Goal: Task Accomplishment & Management: Use online tool/utility

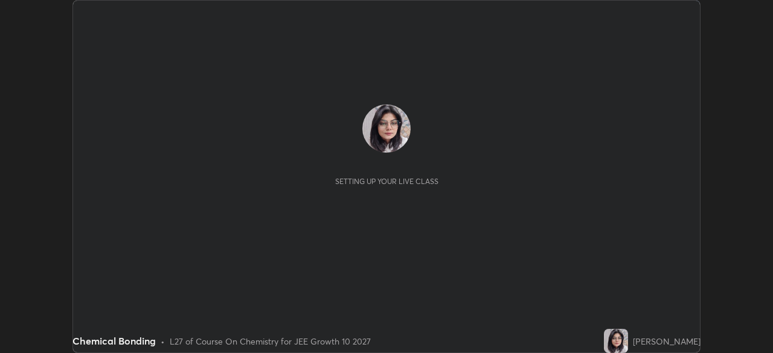
scroll to position [353, 772]
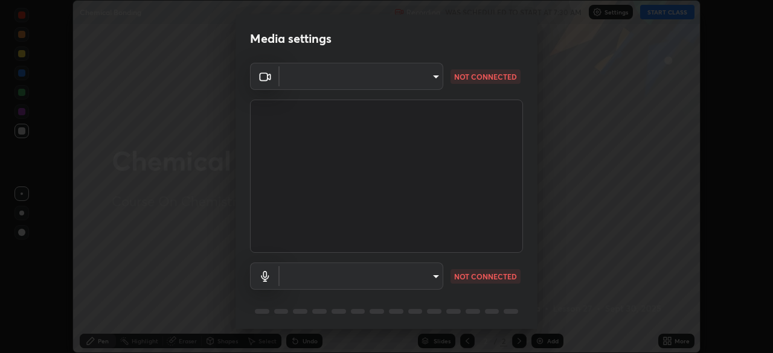
type input "b45de7ee0fa5affbd86f381d9850d11959442b20ac23425cf08cd12c60232317"
type input "default"
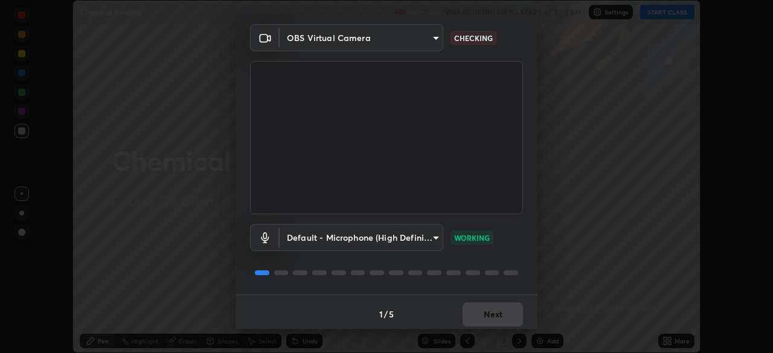
scroll to position [43, 0]
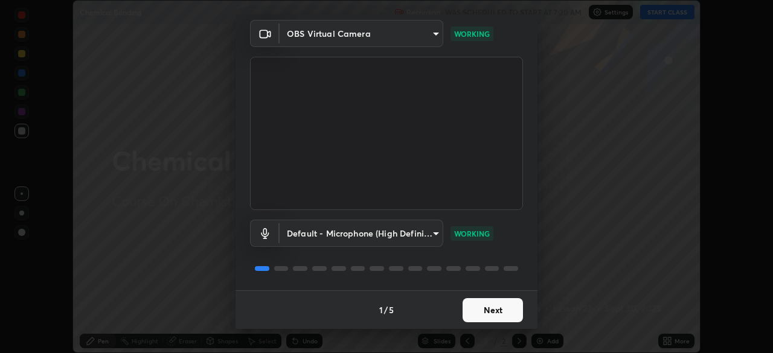
click at [491, 313] on button "Next" at bounding box center [492, 310] width 60 height 24
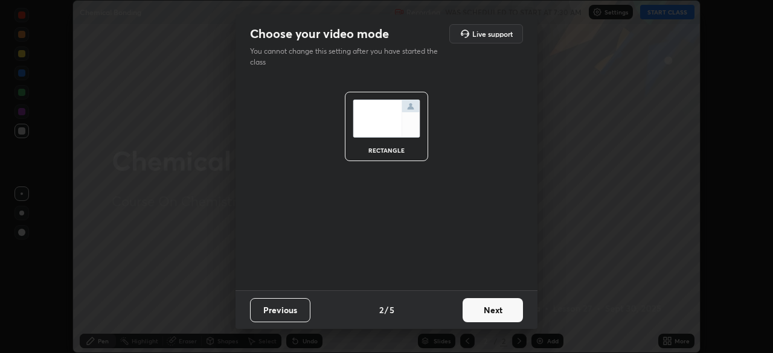
scroll to position [0, 0]
click at [496, 313] on button "Next" at bounding box center [492, 310] width 60 height 24
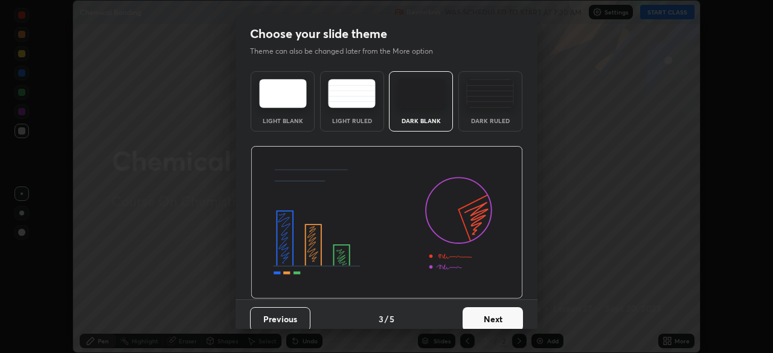
click at [496, 314] on button "Next" at bounding box center [492, 319] width 60 height 24
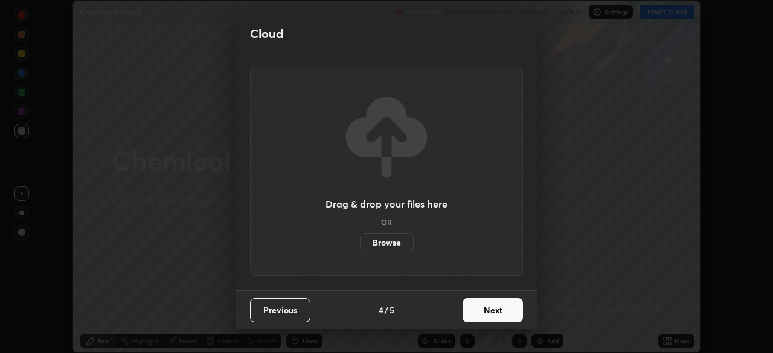
click at [495, 314] on button "Next" at bounding box center [492, 310] width 60 height 24
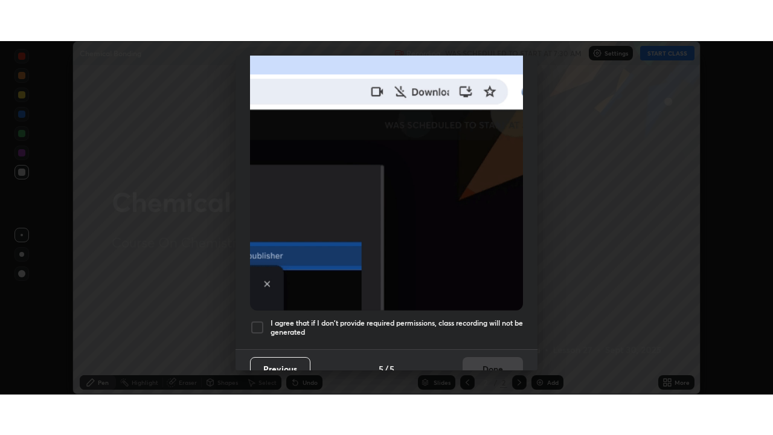
scroll to position [289, 0]
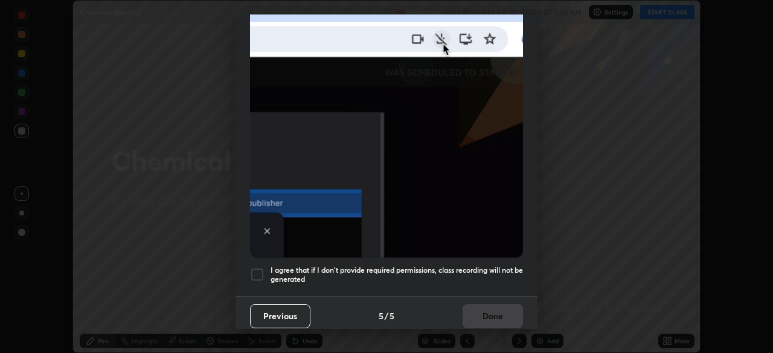
click at [258, 272] on div at bounding box center [257, 274] width 14 height 14
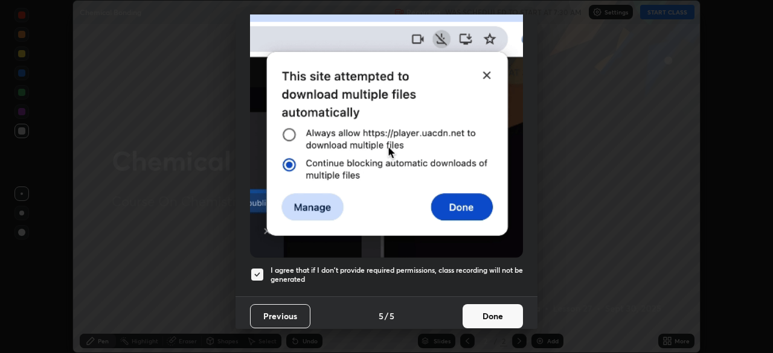
click at [499, 315] on button "Done" at bounding box center [492, 316] width 60 height 24
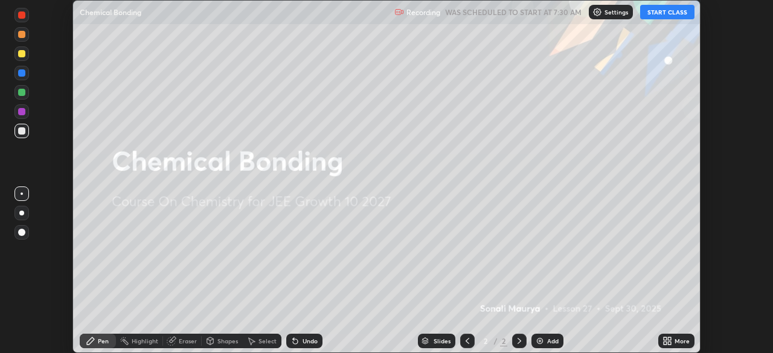
click at [672, 12] on button "START CLASS" at bounding box center [667, 12] width 54 height 14
click at [670, 339] on icon at bounding box center [669, 338] width 3 height 3
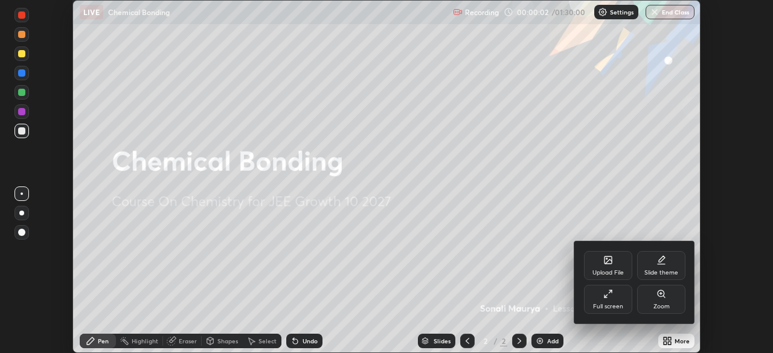
click at [619, 299] on div "Full screen" at bounding box center [608, 299] width 48 height 29
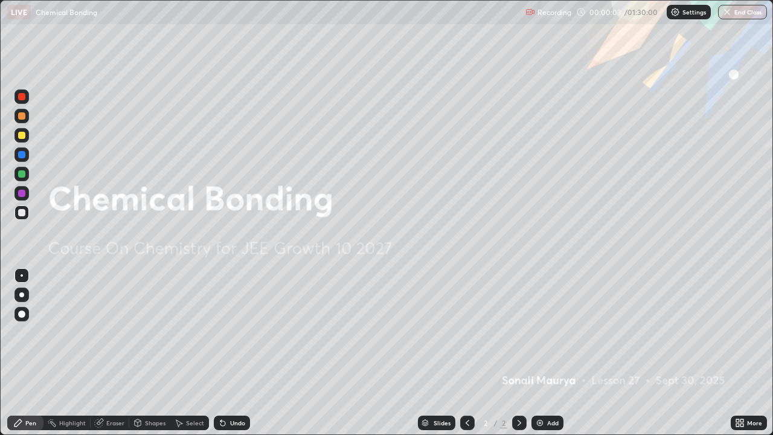
scroll to position [435, 773]
click at [522, 352] on icon at bounding box center [519, 423] width 10 height 10
click at [552, 352] on div "Add" at bounding box center [552, 422] width 11 height 6
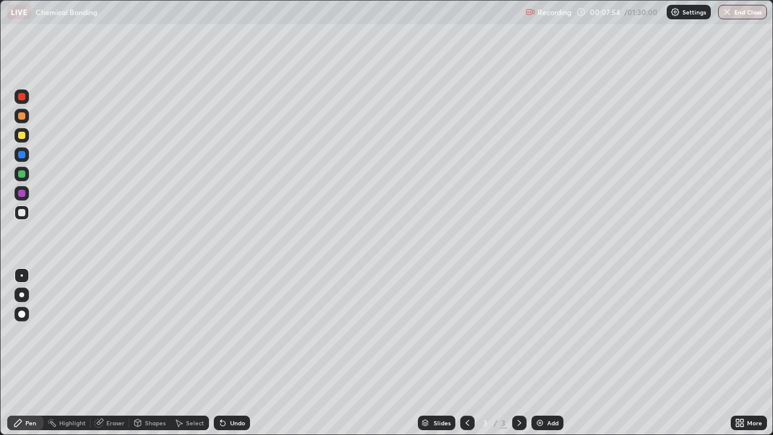
click at [122, 352] on div "Eraser" at bounding box center [110, 422] width 39 height 14
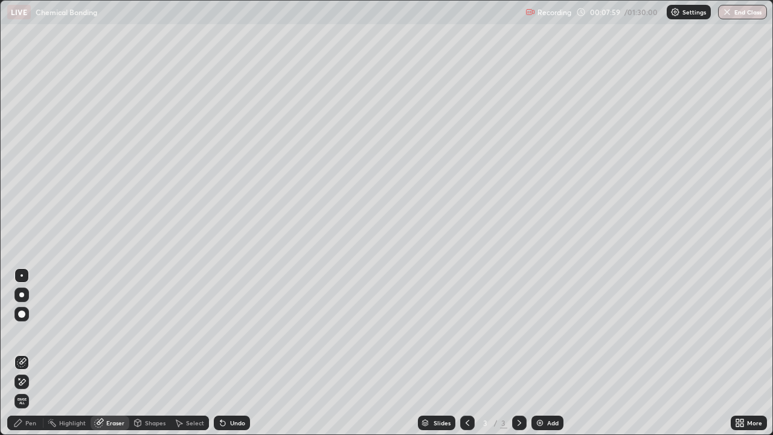
click at [31, 352] on div "Pen" at bounding box center [30, 422] width 11 height 6
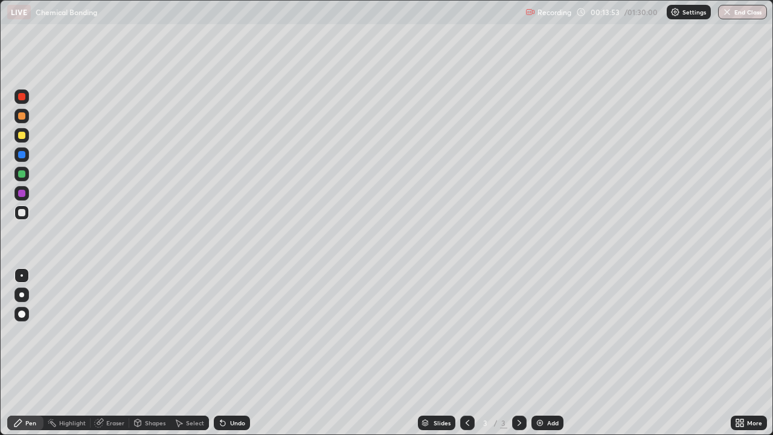
click at [544, 352] on div "Add" at bounding box center [547, 422] width 32 height 14
click at [462, 352] on icon at bounding box center [467, 423] width 10 height 10
click at [518, 352] on icon at bounding box center [519, 423] width 10 height 10
click at [535, 352] on img at bounding box center [540, 423] width 10 height 10
click at [468, 352] on icon at bounding box center [467, 423] width 10 height 10
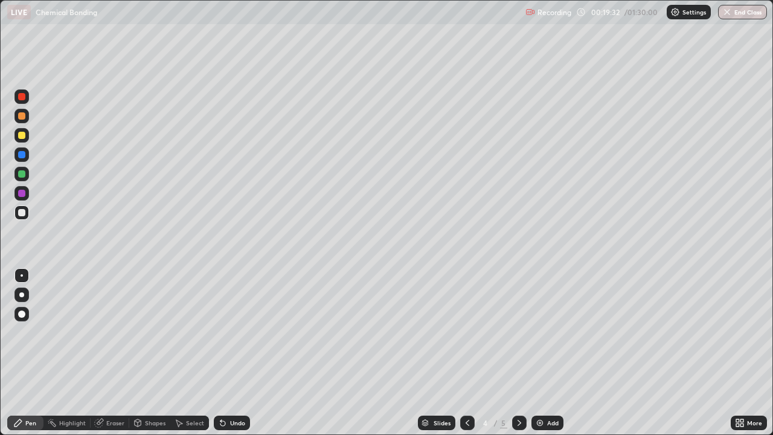
click at [466, 352] on icon at bounding box center [467, 423] width 10 height 10
click at [518, 352] on icon at bounding box center [519, 423] width 10 height 10
click at [521, 352] on icon at bounding box center [519, 423] width 10 height 10
click at [541, 352] on img at bounding box center [540, 423] width 10 height 10
click at [118, 352] on div "Eraser" at bounding box center [115, 422] width 18 height 6
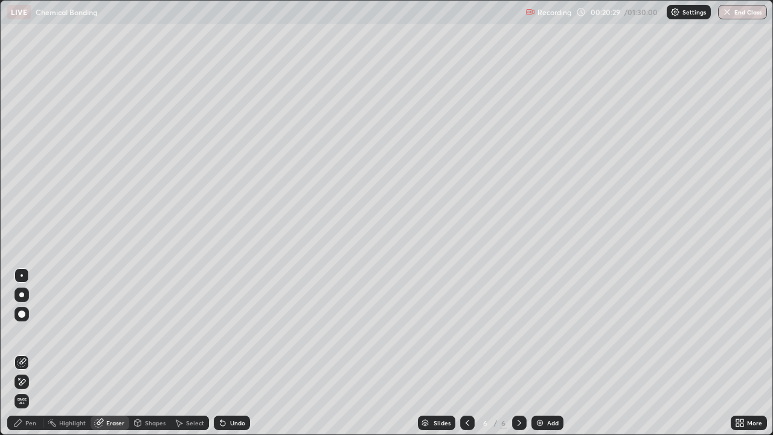
click at [31, 352] on div "Pen" at bounding box center [30, 422] width 11 height 6
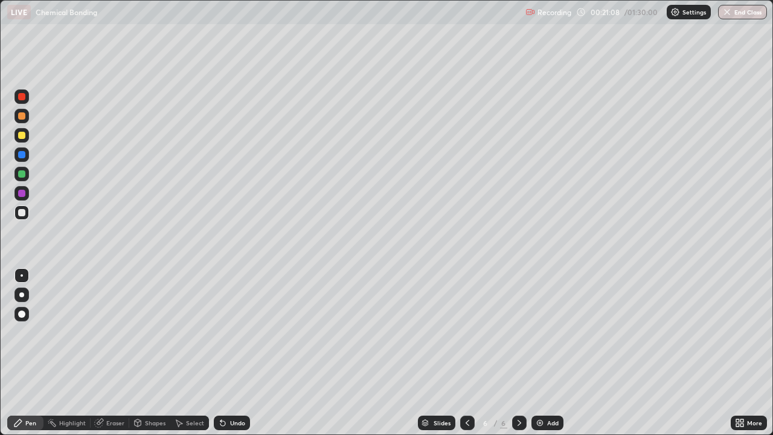
click at [466, 352] on icon at bounding box center [467, 423] width 10 height 10
click at [520, 352] on icon at bounding box center [519, 423] width 10 height 10
click at [243, 352] on div "Undo" at bounding box center [237, 422] width 15 height 6
click at [240, 352] on div "Undo" at bounding box center [237, 422] width 15 height 6
click at [236, 352] on div "Undo" at bounding box center [237, 422] width 15 height 6
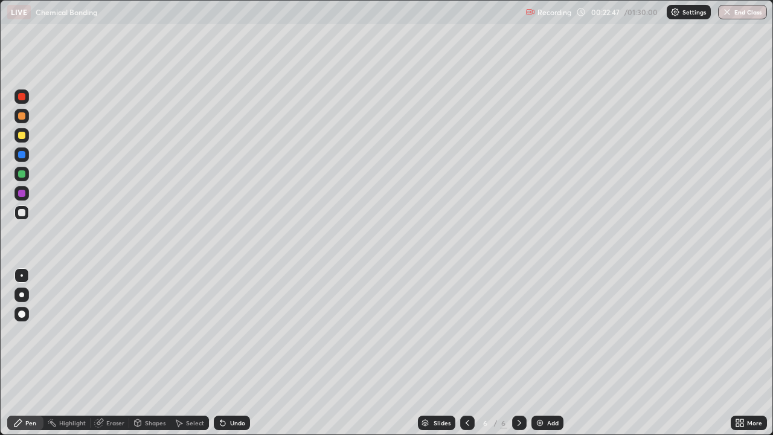
click at [242, 352] on div "Undo" at bounding box center [237, 422] width 15 height 6
click at [547, 352] on div "Add" at bounding box center [552, 422] width 11 height 6
click at [24, 193] on div at bounding box center [21, 193] width 7 height 7
click at [116, 352] on div "Eraser" at bounding box center [115, 422] width 18 height 6
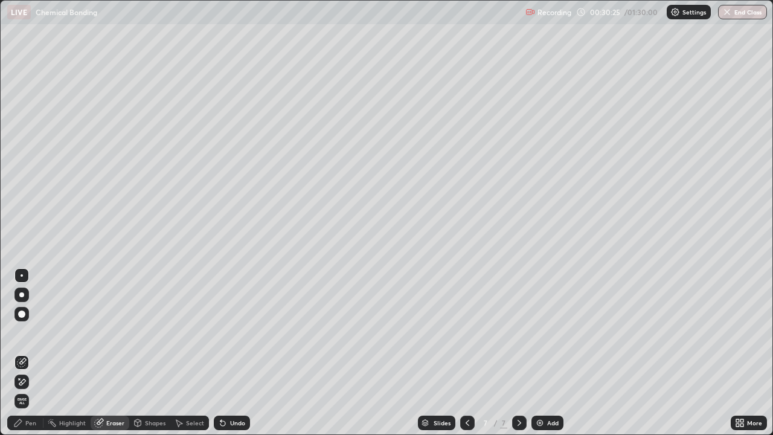
click at [34, 352] on div "Pen" at bounding box center [30, 422] width 11 height 6
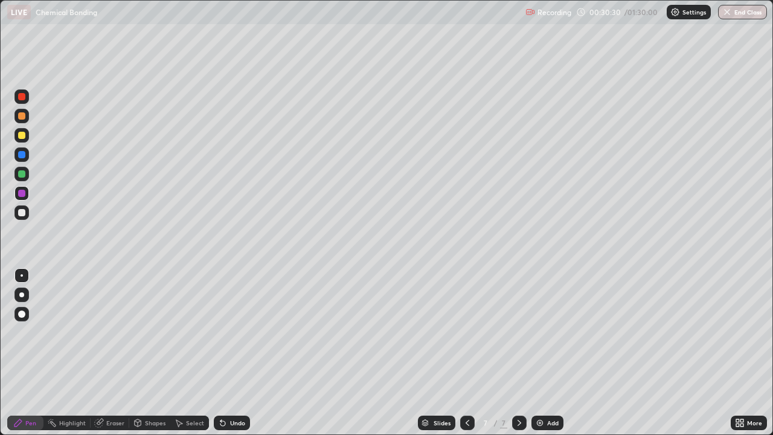
click at [111, 352] on div "Eraser" at bounding box center [115, 422] width 18 height 6
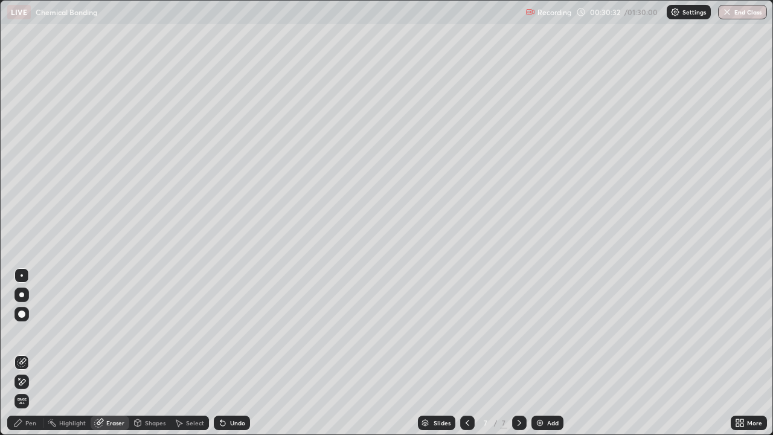
click at [31, 352] on div "Pen" at bounding box center [30, 422] width 11 height 6
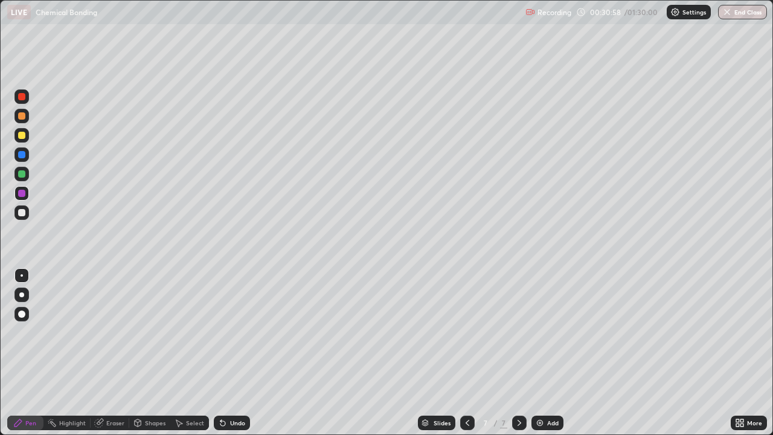
click at [126, 352] on div "Eraser" at bounding box center [110, 422] width 39 height 14
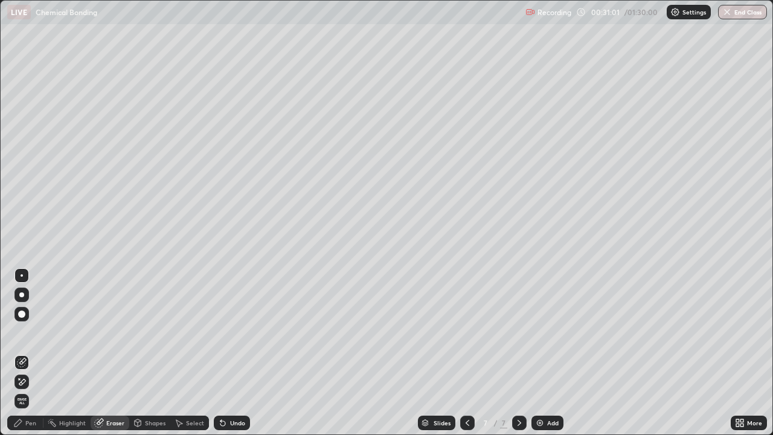
click at [39, 352] on div "Pen" at bounding box center [25, 422] width 36 height 14
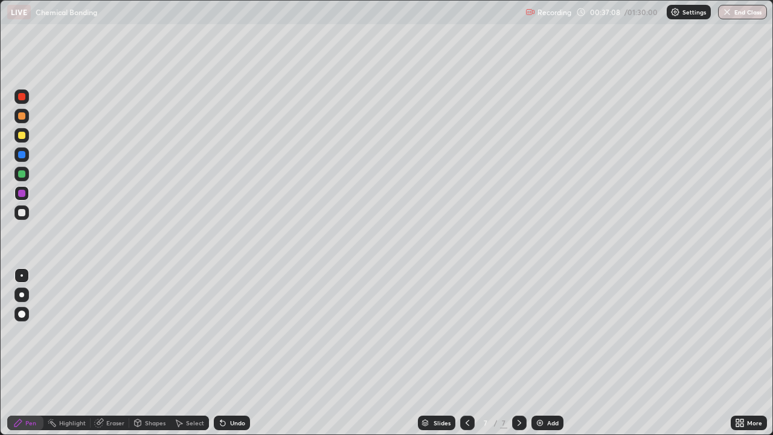
click at [547, 352] on div "Add" at bounding box center [552, 422] width 11 height 6
click at [104, 352] on div "Eraser" at bounding box center [110, 422] width 39 height 14
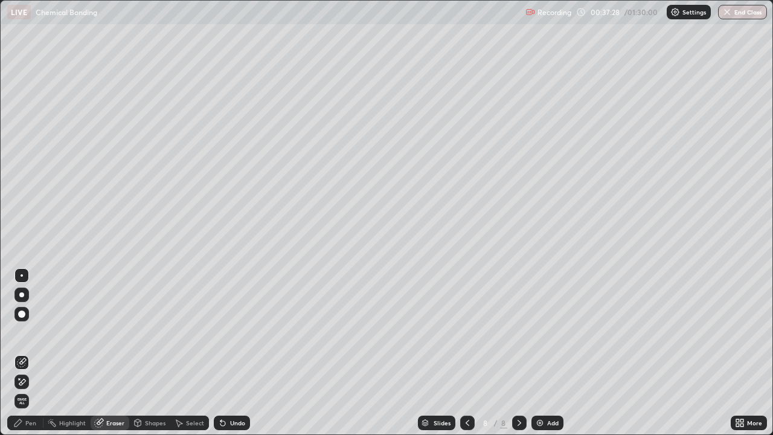
click at [31, 352] on div "Pen" at bounding box center [30, 422] width 11 height 6
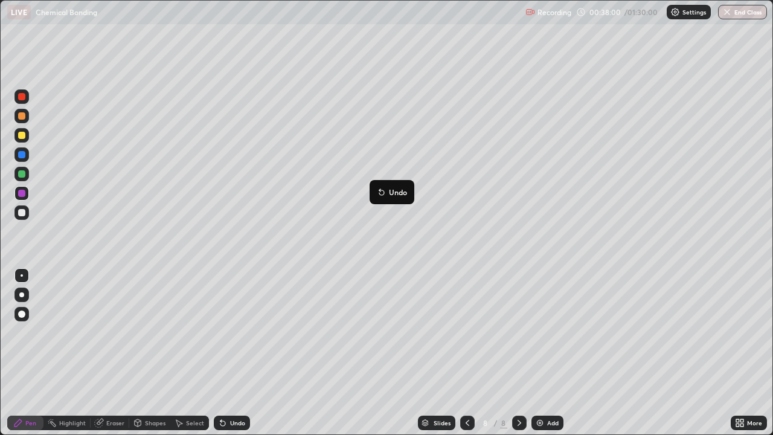
click at [375, 188] on button "Undo" at bounding box center [391, 192] width 35 height 14
click at [23, 212] on div at bounding box center [21, 212] width 7 height 7
click at [22, 173] on div at bounding box center [21, 173] width 7 height 7
click at [538, 352] on img at bounding box center [540, 423] width 10 height 10
click at [234, 352] on div "Undo" at bounding box center [237, 422] width 15 height 6
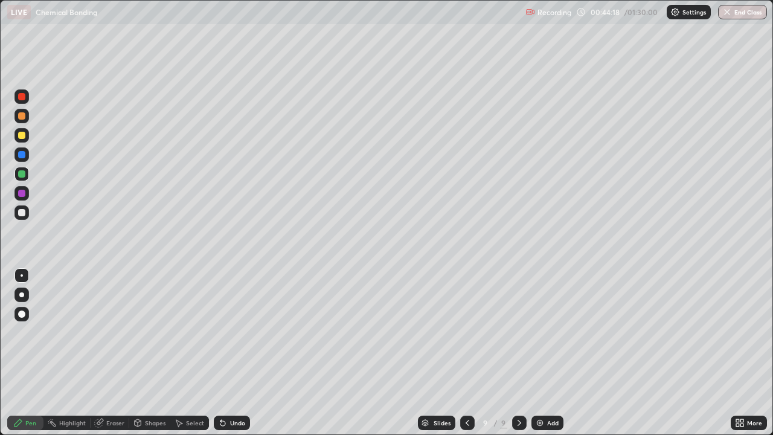
click at [237, 352] on div "Undo" at bounding box center [237, 422] width 15 height 6
click at [22, 194] on div at bounding box center [21, 193] width 7 height 7
click at [24, 155] on div at bounding box center [21, 154] width 7 height 7
click at [22, 215] on div at bounding box center [21, 212] width 7 height 7
click at [540, 352] on img at bounding box center [540, 423] width 10 height 10
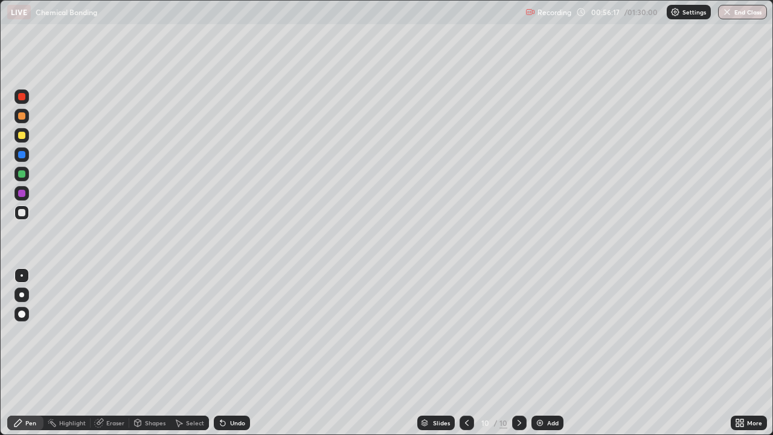
click at [232, 352] on div "Undo" at bounding box center [237, 422] width 15 height 6
click at [468, 352] on icon at bounding box center [467, 423] width 10 height 10
click at [467, 352] on icon at bounding box center [467, 423] width 10 height 10
click at [465, 352] on icon at bounding box center [467, 422] width 4 height 6
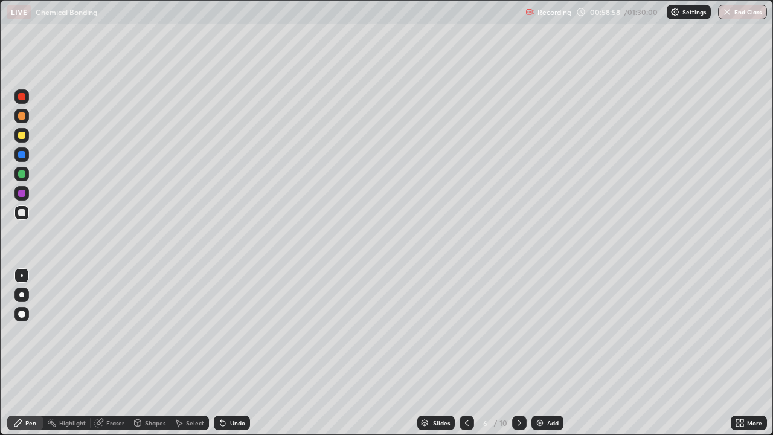
click at [517, 352] on icon at bounding box center [519, 423] width 10 height 10
click at [470, 352] on icon at bounding box center [467, 423] width 10 height 10
click at [517, 352] on icon at bounding box center [519, 423] width 10 height 10
click at [518, 352] on icon at bounding box center [519, 423] width 10 height 10
click at [520, 352] on icon at bounding box center [519, 423] width 10 height 10
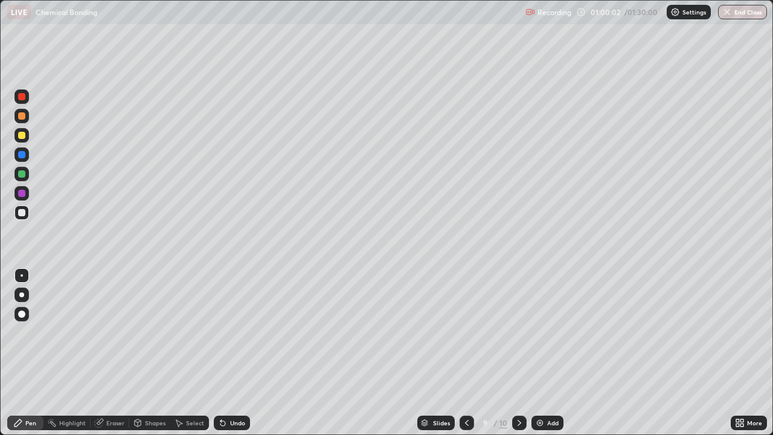
click at [518, 352] on icon at bounding box center [519, 423] width 10 height 10
click at [545, 352] on div "Add" at bounding box center [547, 422] width 32 height 14
click at [22, 135] on div at bounding box center [21, 135] width 7 height 7
click at [106, 352] on div "Eraser" at bounding box center [115, 422] width 18 height 6
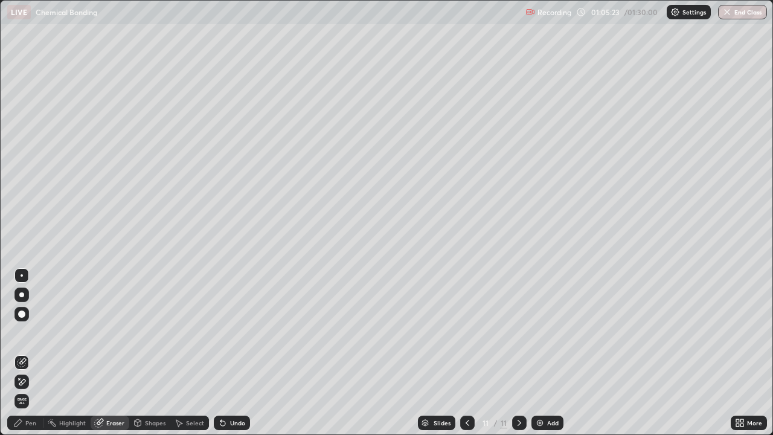
click at [35, 352] on div "Pen" at bounding box center [30, 422] width 11 height 6
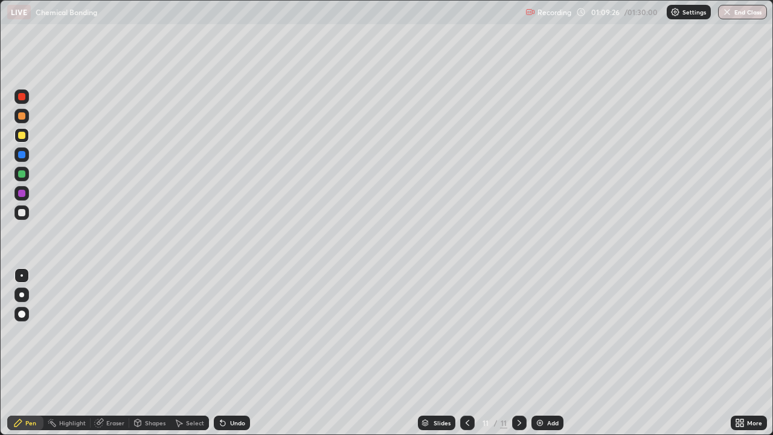
click at [517, 352] on icon at bounding box center [519, 423] width 10 height 10
click at [541, 352] on img at bounding box center [540, 423] width 10 height 10
click at [550, 352] on div "Add" at bounding box center [552, 422] width 11 height 6
click at [19, 212] on div at bounding box center [21, 212] width 7 height 7
click at [465, 352] on icon at bounding box center [467, 423] width 10 height 10
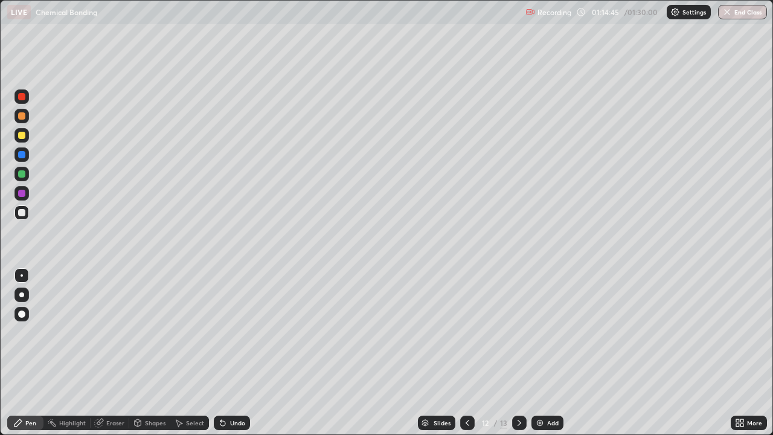
click at [465, 352] on icon at bounding box center [467, 423] width 10 height 10
click at [194, 352] on div "Select" at bounding box center [195, 422] width 18 height 6
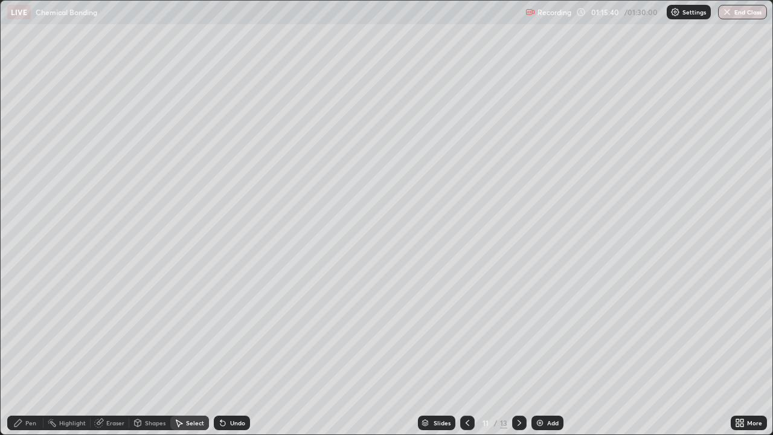
click at [108, 352] on div "Eraser" at bounding box center [115, 422] width 18 height 6
click at [191, 352] on div "Select" at bounding box center [195, 422] width 18 height 6
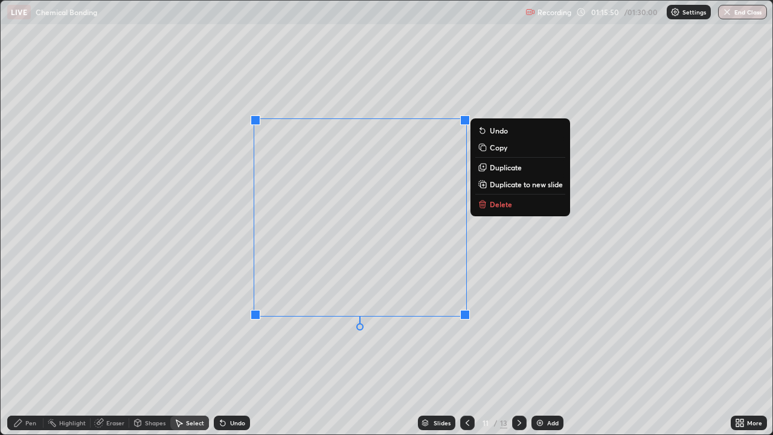
click at [498, 204] on p "Delete" at bounding box center [500, 204] width 22 height 10
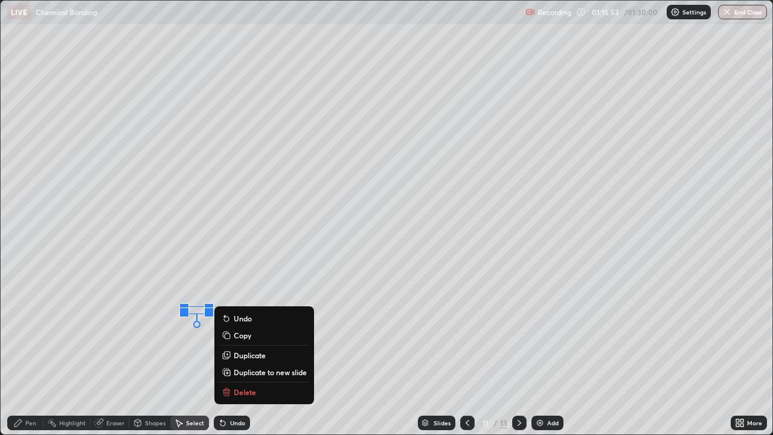
click at [246, 352] on p "Delete" at bounding box center [245, 392] width 22 height 10
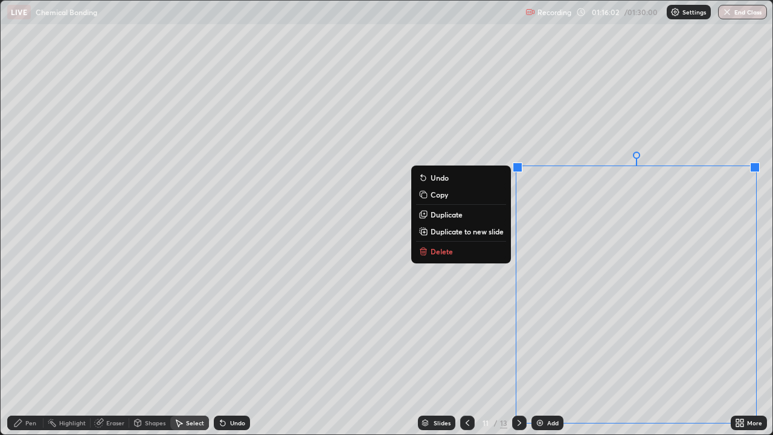
click at [455, 215] on p "Duplicate" at bounding box center [446, 214] width 32 height 10
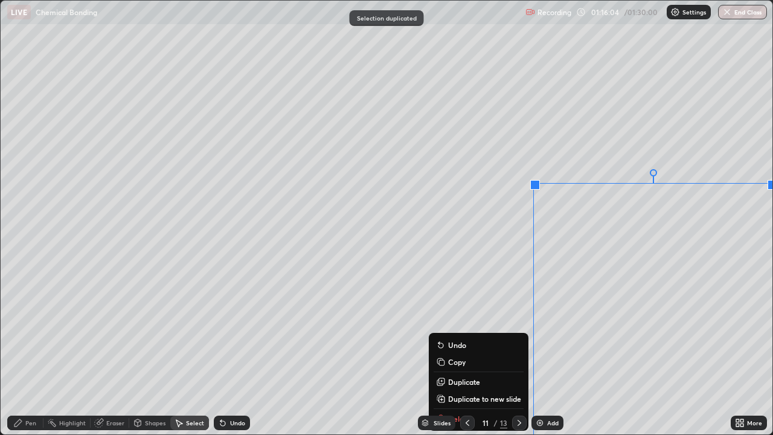
click at [489, 352] on button "Duplicate" at bounding box center [478, 381] width 90 height 14
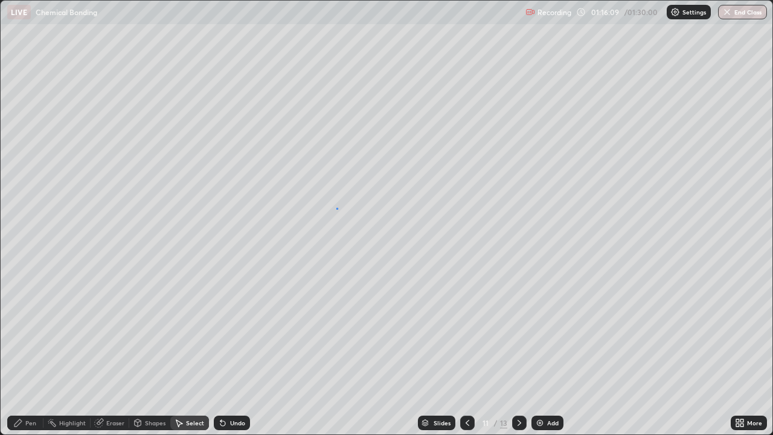
click at [337, 208] on div "0 ° Undo Copy Duplicate Duplicate to new slide Delete" at bounding box center [386, 217] width 771 height 433
click at [120, 352] on div "Eraser" at bounding box center [115, 422] width 18 height 6
click at [190, 352] on div "Select" at bounding box center [195, 422] width 18 height 6
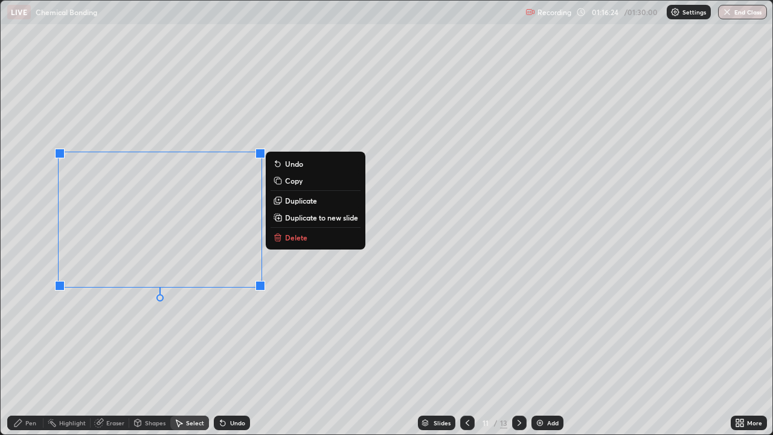
click at [303, 238] on p "Delete" at bounding box center [296, 237] width 22 height 10
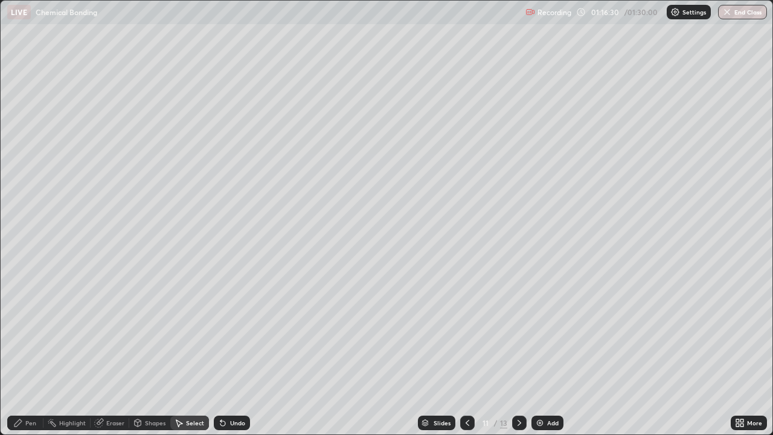
click at [230, 352] on div "Undo" at bounding box center [237, 422] width 15 height 6
click at [232, 352] on div "Undo" at bounding box center [237, 422] width 15 height 6
click at [221, 352] on icon at bounding box center [222, 423] width 5 height 5
click at [229, 352] on div "Undo" at bounding box center [232, 422] width 36 height 14
click at [220, 352] on icon at bounding box center [220, 419] width 1 height 1
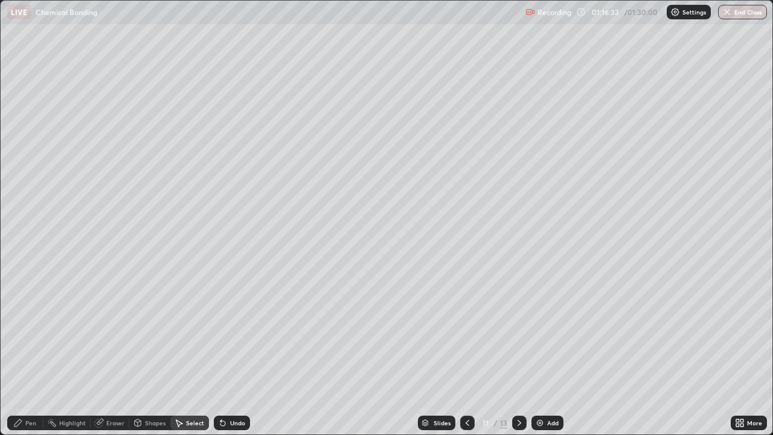
click at [220, 352] on icon at bounding box center [220, 419] width 1 height 1
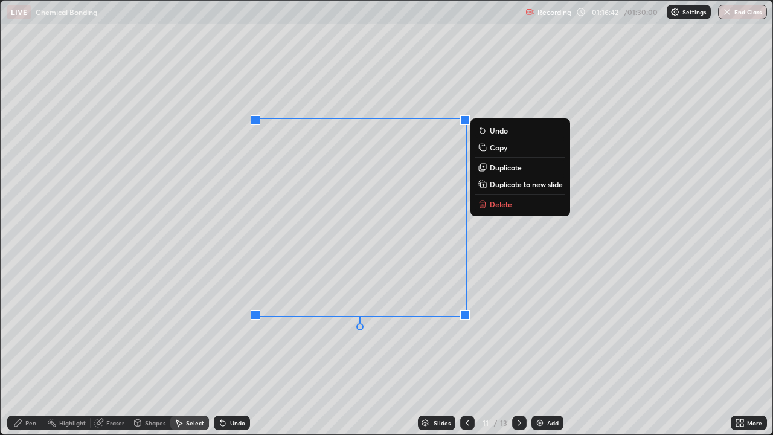
click at [496, 207] on p "Delete" at bounding box center [500, 204] width 22 height 10
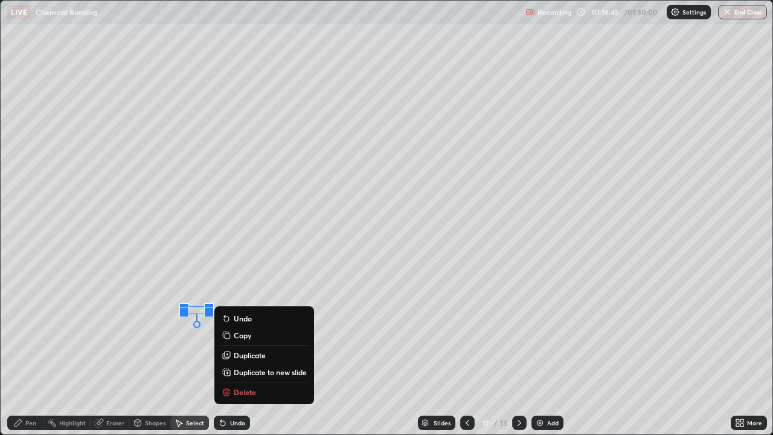
click at [253, 352] on p "Delete" at bounding box center [245, 392] width 22 height 10
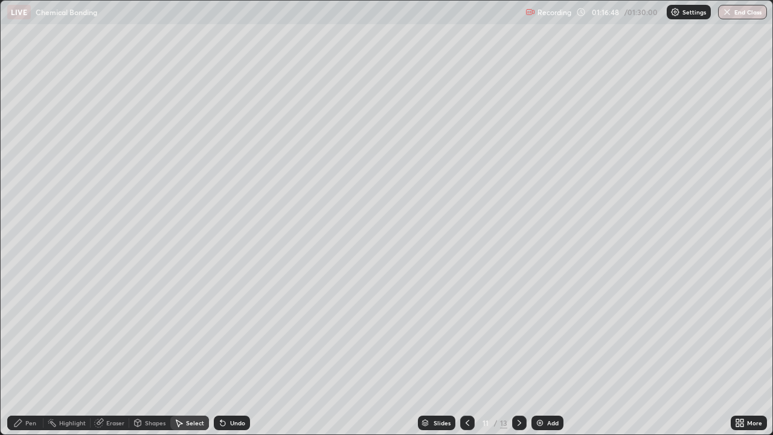
click at [518, 352] on icon at bounding box center [519, 423] width 10 height 10
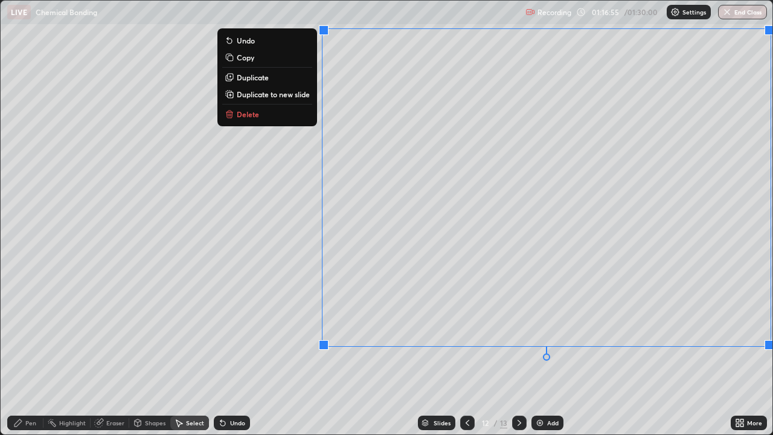
click at [289, 110] on button "Delete" at bounding box center [267, 114] width 90 height 14
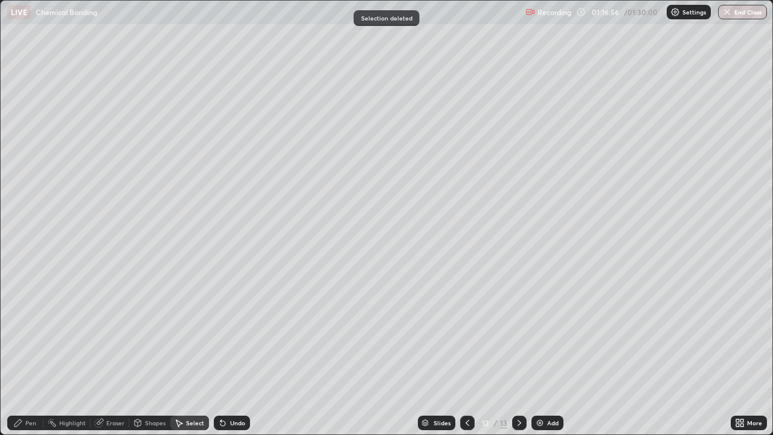
click at [466, 352] on icon at bounding box center [467, 423] width 10 height 10
click at [465, 352] on icon at bounding box center [467, 422] width 4 height 6
click at [514, 352] on icon at bounding box center [519, 423] width 10 height 10
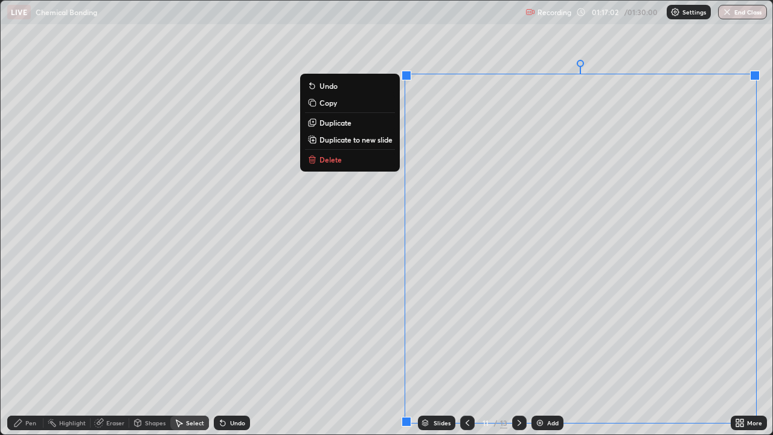
click at [381, 141] on p "Duplicate to new slide" at bounding box center [355, 140] width 73 height 10
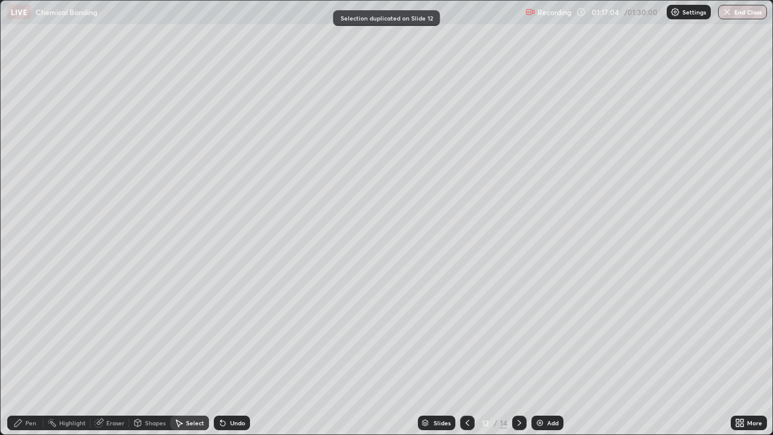
click at [517, 352] on icon at bounding box center [519, 423] width 10 height 10
click at [503, 352] on div "14" at bounding box center [503, 422] width 7 height 11
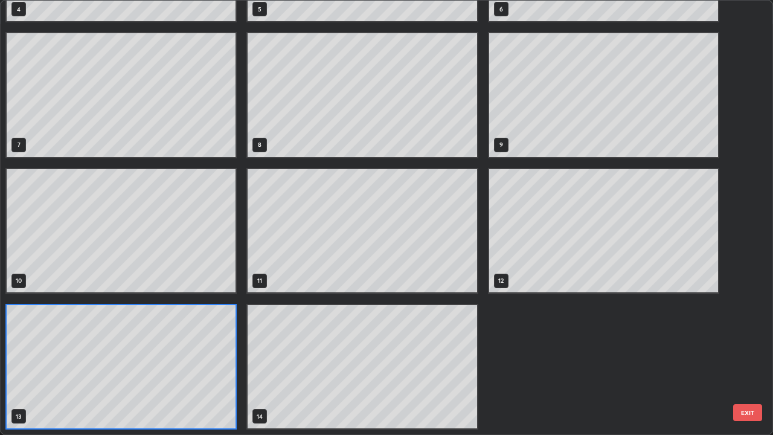
scroll to position [430, 765]
click at [520, 352] on div "1 2 3 4 5 6 7 8 9 10 11 12 13 14" at bounding box center [362, 95] width 723 height 678
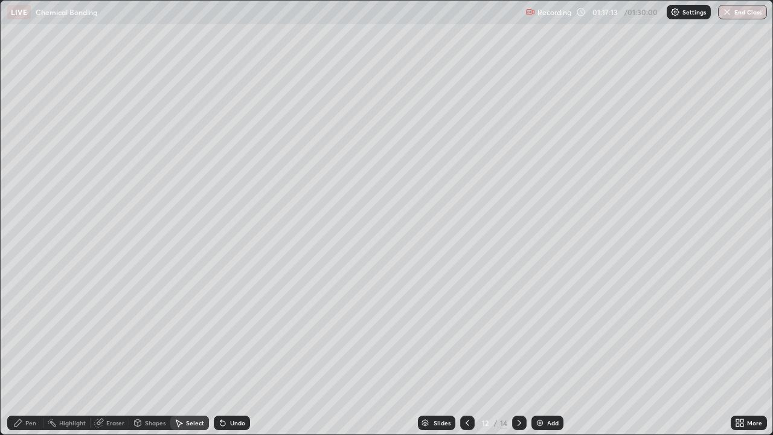
click at [462, 352] on icon at bounding box center [467, 423] width 10 height 10
click at [518, 352] on icon at bounding box center [519, 423] width 10 height 10
click at [550, 258] on div "0 ° Undo Copy Duplicate Duplicate to new slide Delete" at bounding box center [386, 217] width 771 height 433
click at [518, 352] on icon at bounding box center [519, 423] width 10 height 10
click at [466, 352] on div at bounding box center [467, 422] width 14 height 24
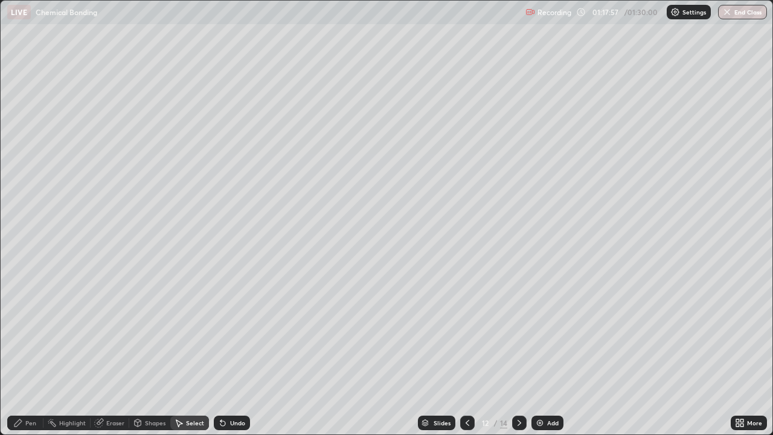
click at [583, 275] on div "0 ° Undo Copy Duplicate Duplicate to new slide Delete" at bounding box center [386, 217] width 771 height 433
click at [115, 352] on div "Eraser" at bounding box center [115, 422] width 18 height 6
click at [31, 352] on div "Pen" at bounding box center [30, 422] width 11 height 6
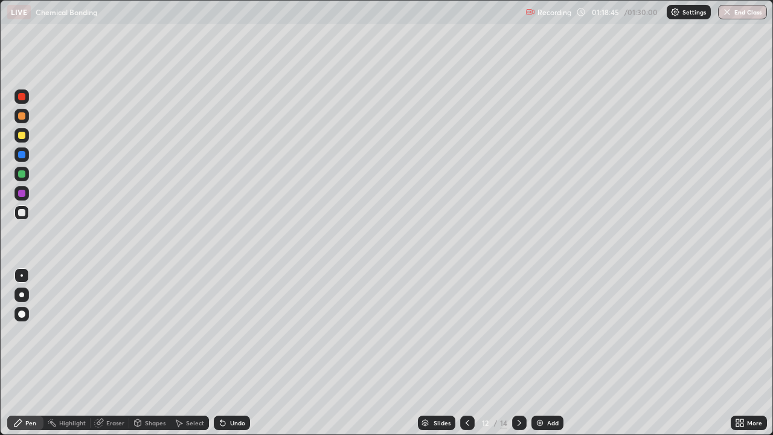
click at [21, 213] on div at bounding box center [21, 212] width 7 height 7
click at [22, 174] on div at bounding box center [21, 173] width 7 height 7
click at [483, 352] on div "12" at bounding box center [485, 422] width 12 height 7
click at [518, 352] on icon at bounding box center [519, 423] width 10 height 10
click at [114, 352] on div "Eraser" at bounding box center [115, 422] width 18 height 6
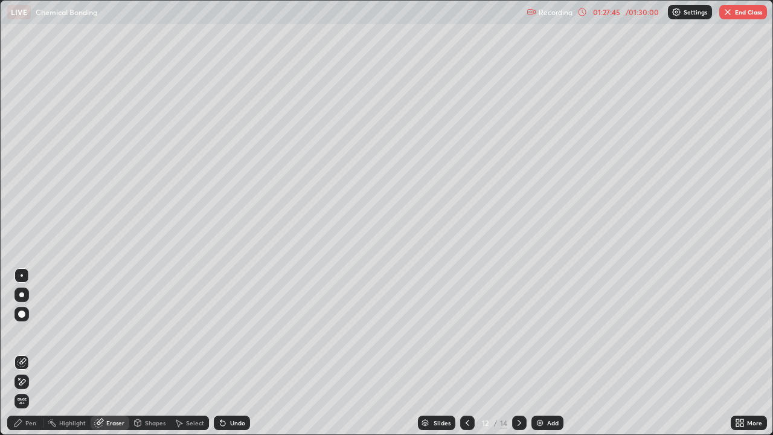
click at [38, 352] on div "Pen" at bounding box center [25, 422] width 36 height 14
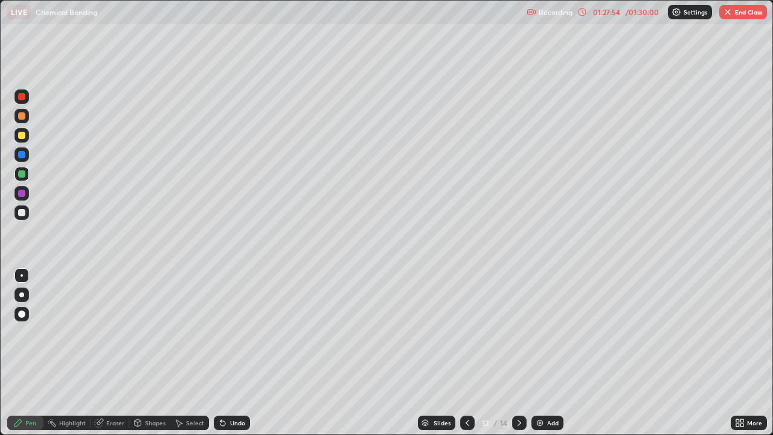
click at [442, 352] on div "Slides" at bounding box center [436, 422] width 37 height 14
click at [736, 14] on button "End Class" at bounding box center [743, 12] width 48 height 14
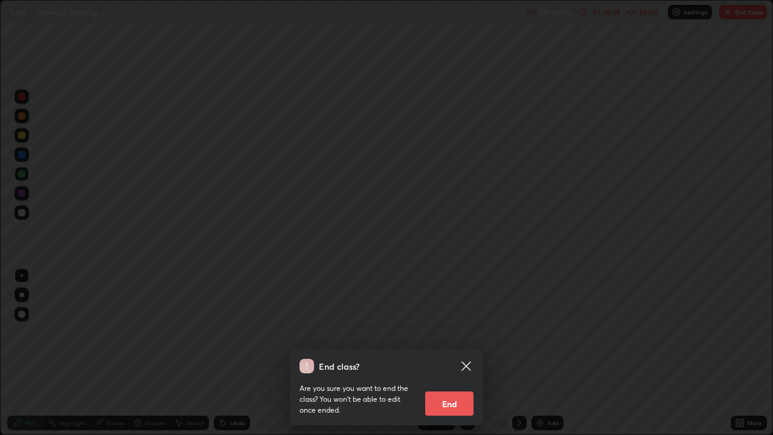
click at [451, 352] on button "End" at bounding box center [449, 403] width 48 height 24
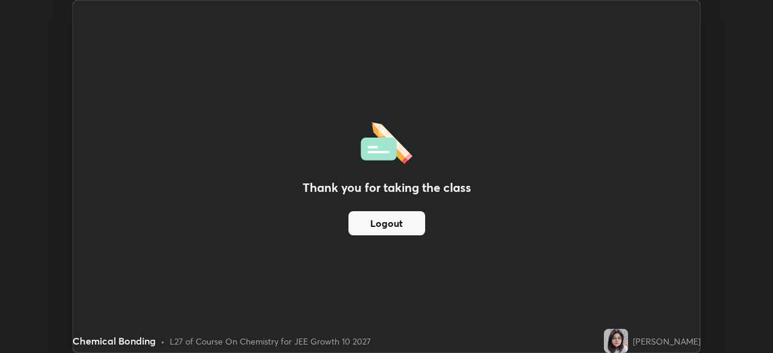
scroll to position [60003, 59583]
